Goal: Submit feedback/report problem

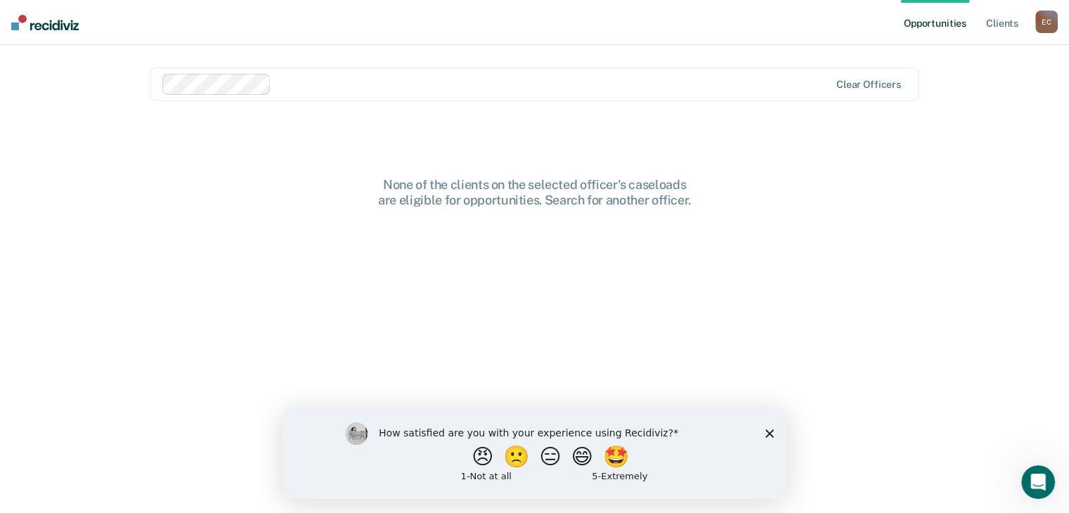
scroll to position [20, 0]
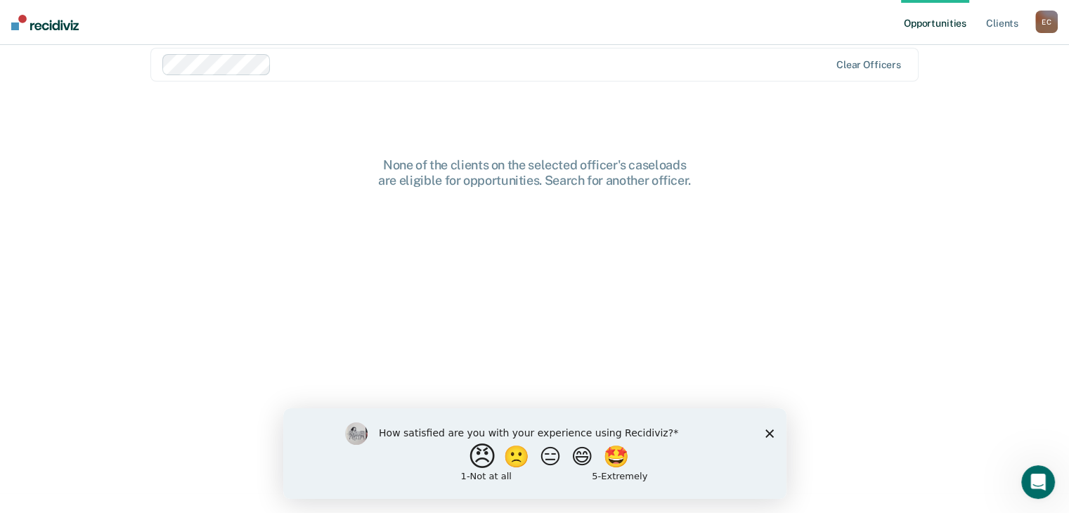
click at [474, 460] on button "😠" at bounding box center [483, 456] width 33 height 28
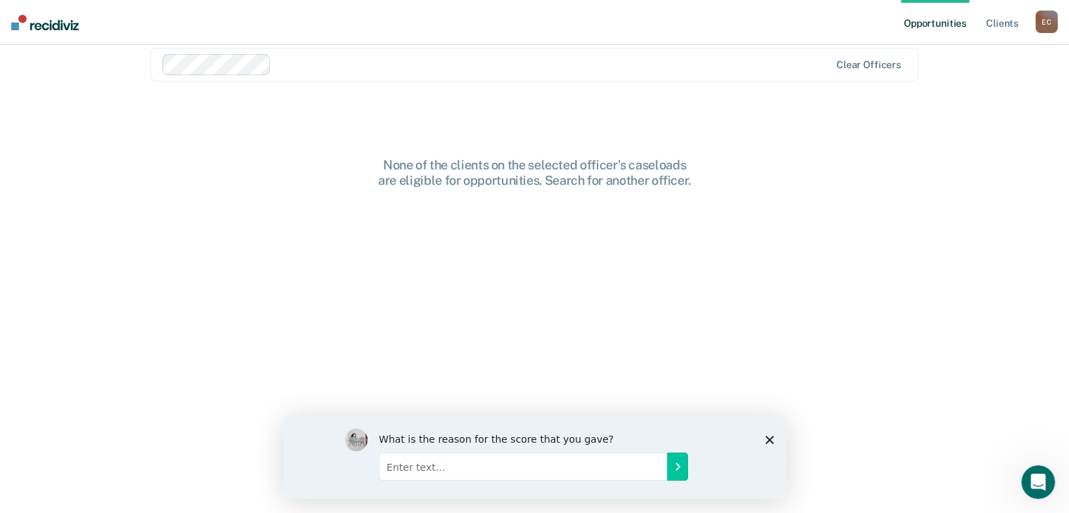
click at [537, 465] on input "Enter text..." at bounding box center [522, 466] width 288 height 28
type input "Creates extra work and required to log in"
click at [674, 463] on icon "Submit your response" at bounding box center [676, 466] width 11 height 11
